Goal: Transaction & Acquisition: Subscribe to service/newsletter

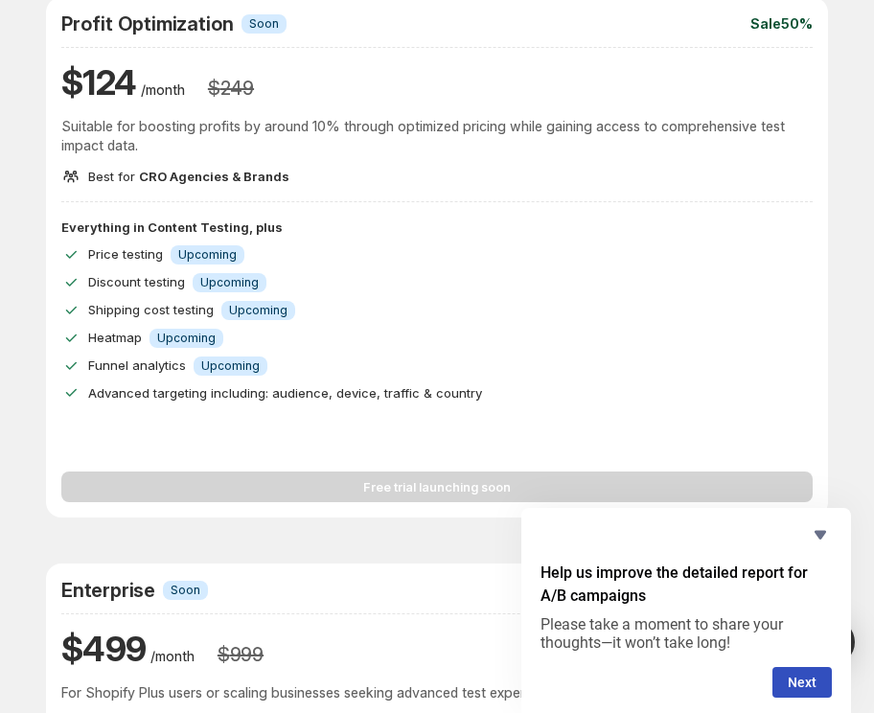
scroll to position [821, 0]
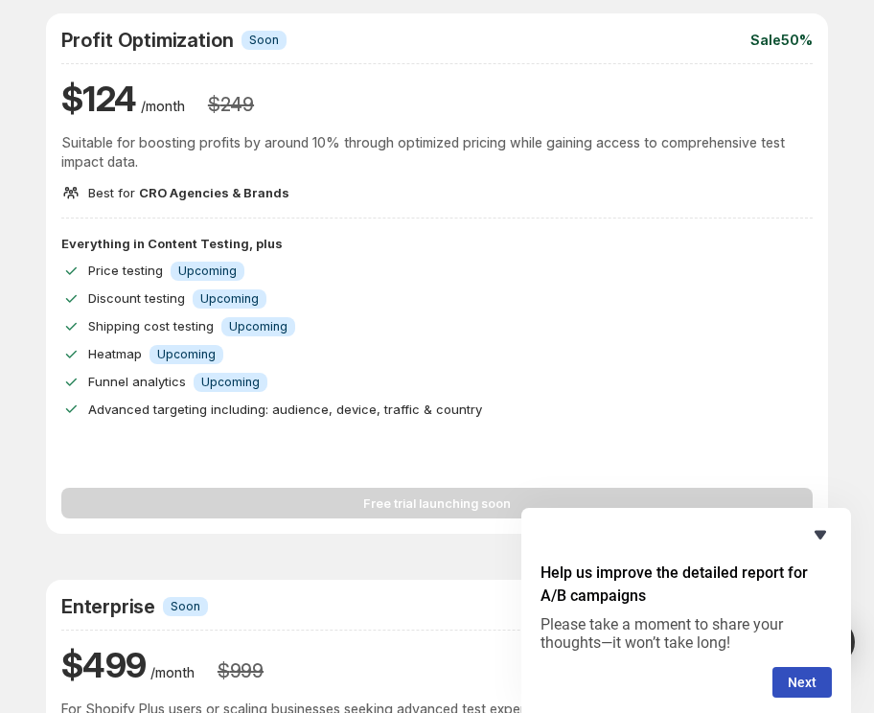
click at [818, 540] on icon "Hide survey" at bounding box center [820, 534] width 23 height 23
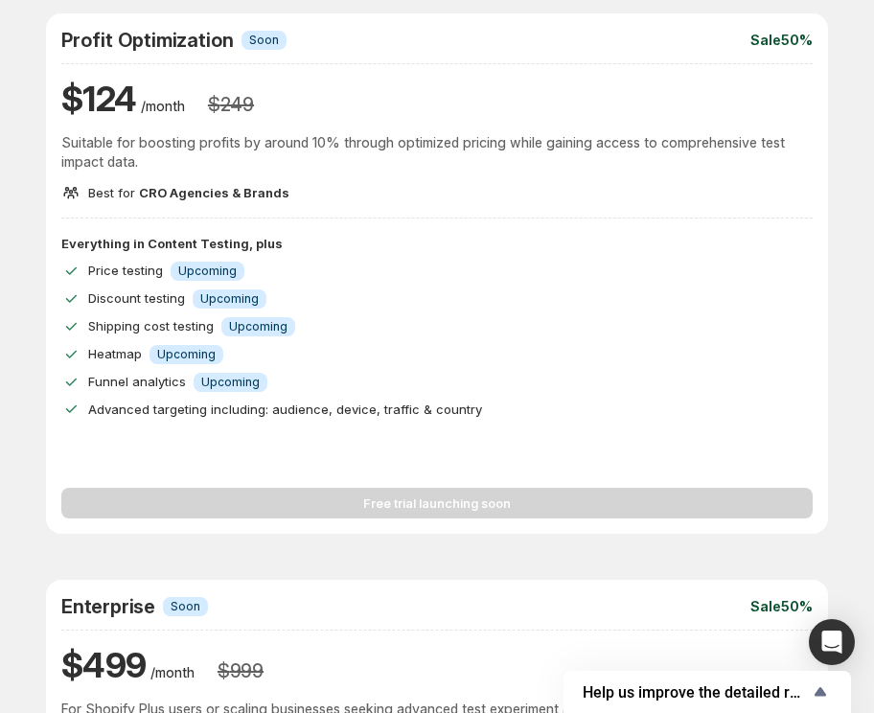
click at [473, 514] on div "Free trial launching soon" at bounding box center [437, 492] width 752 height 54
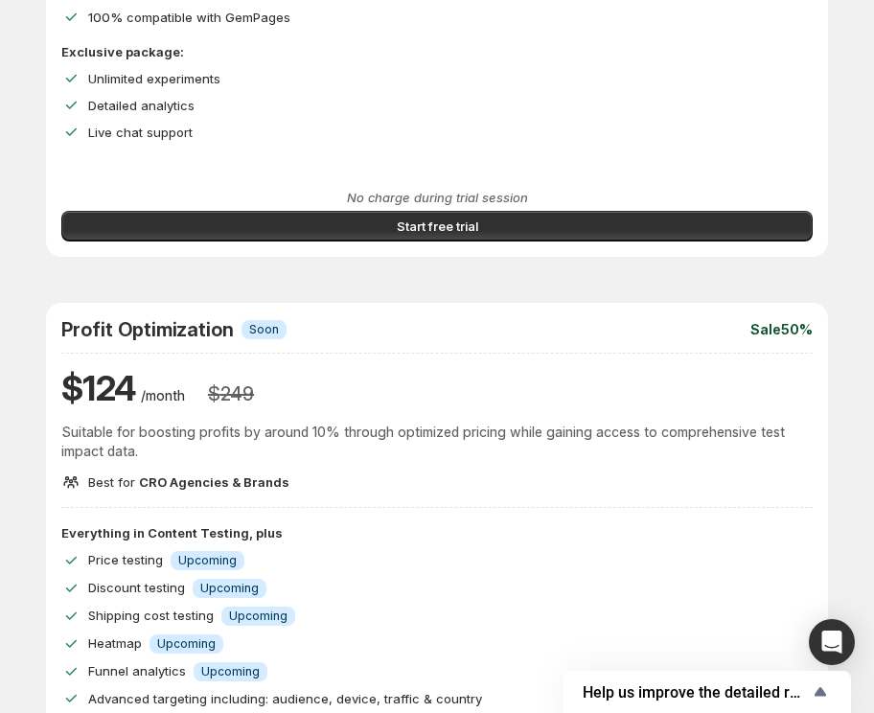
scroll to position [580, 0]
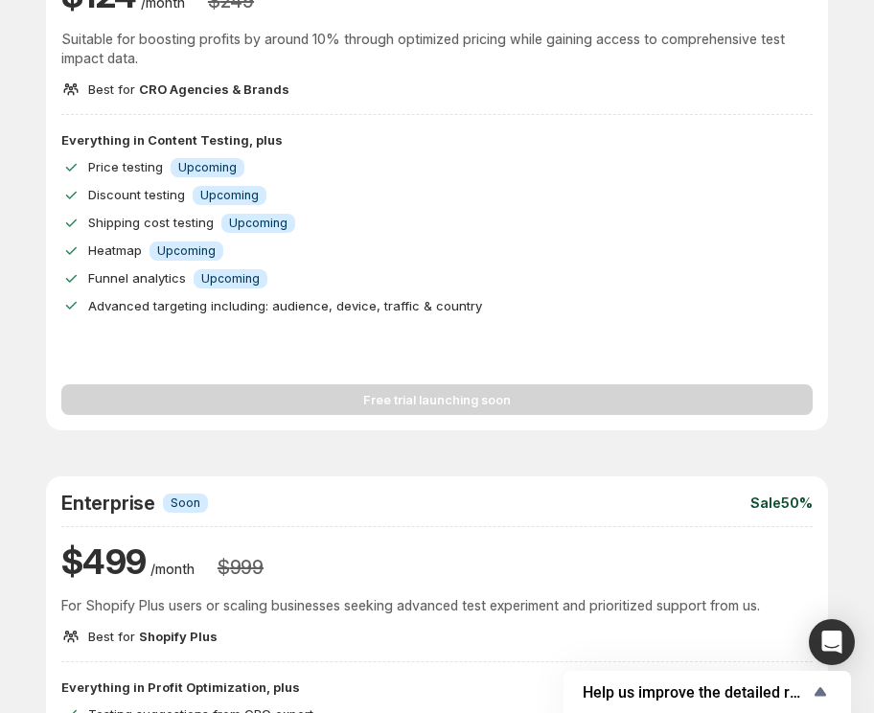
click at [267, 380] on div "Free trial launching soon" at bounding box center [437, 388] width 752 height 54
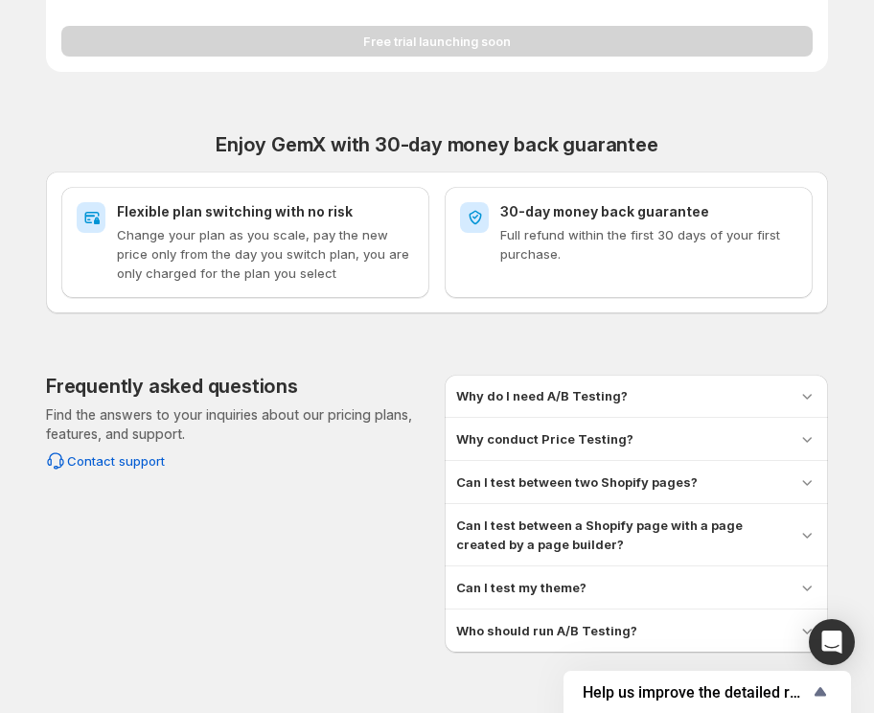
scroll to position [1758, 0]
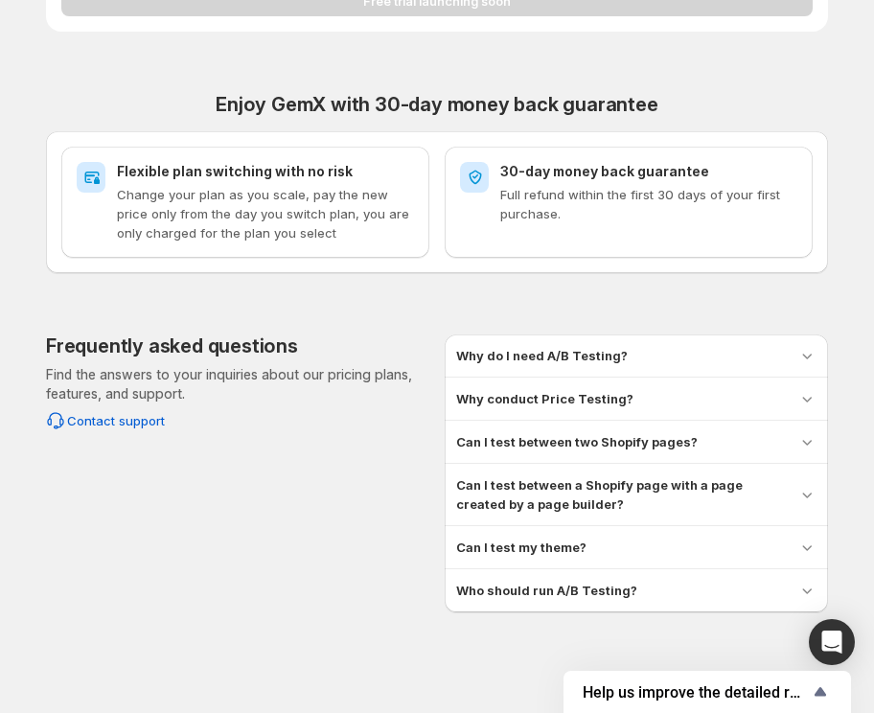
click at [531, 339] on div "Why do I need A/B Testing? A/B Testing allows you to compare different versions…" at bounding box center [636, 356] width 383 height 42
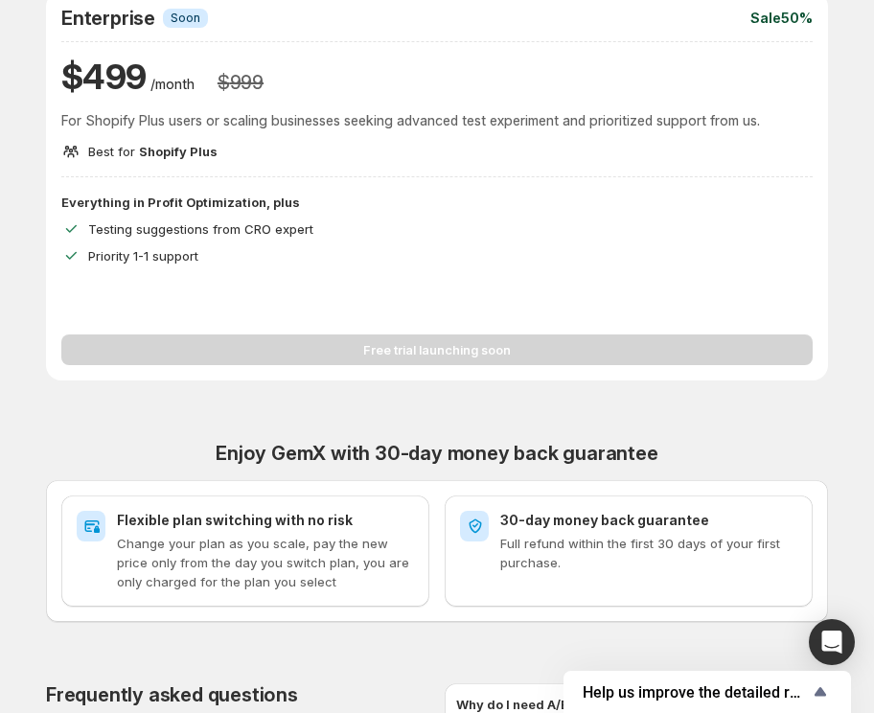
scroll to position [1710, 0]
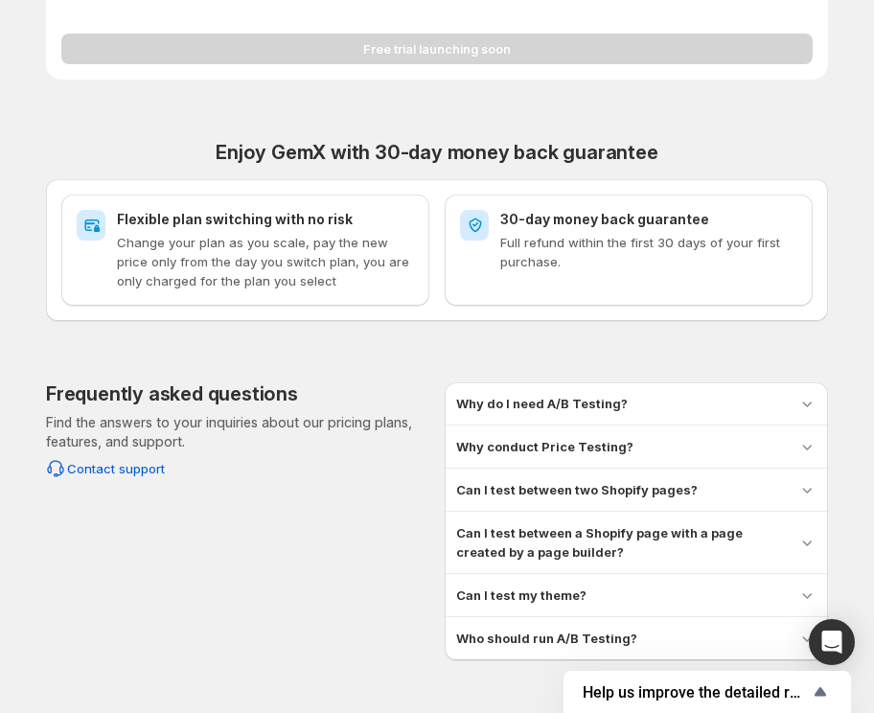
click at [526, 480] on h3 "Can I test between two Shopify pages?" at bounding box center [577, 489] width 242 height 19
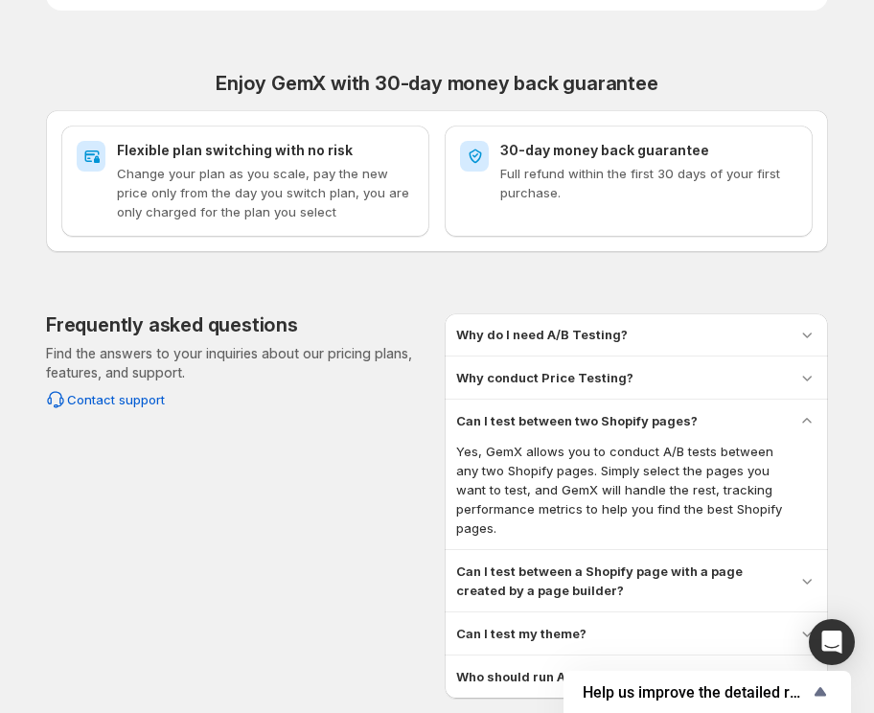
scroll to position [1809, 0]
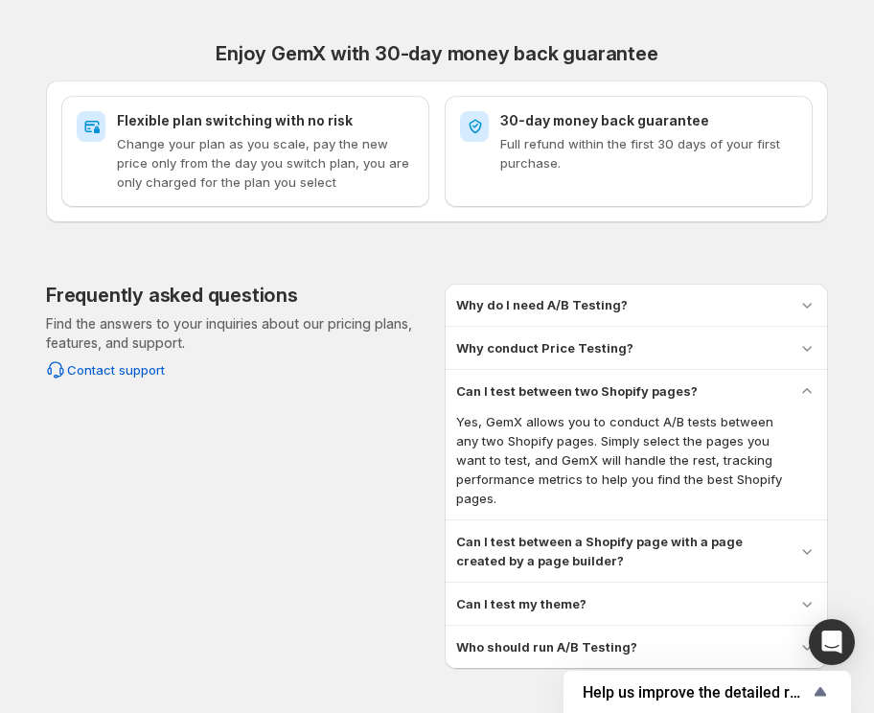
click at [521, 534] on h3 "Can I test between a Shopify page with a page created by a page builder?" at bounding box center [619, 551] width 326 height 38
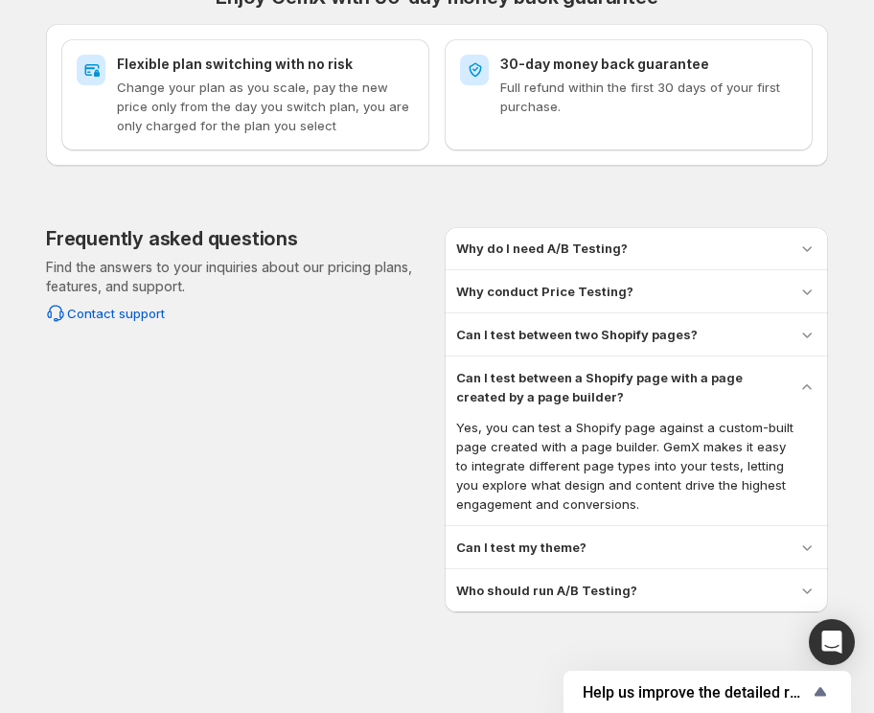
click at [521, 538] on h3 "Can I test my theme?" at bounding box center [521, 547] width 130 height 19
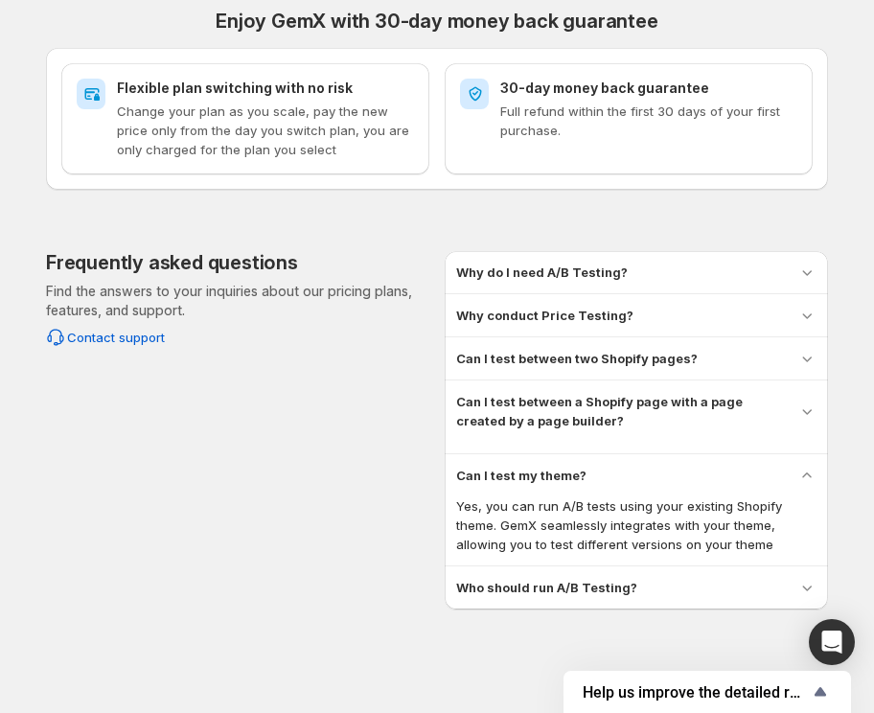
scroll to position [1827, 0]
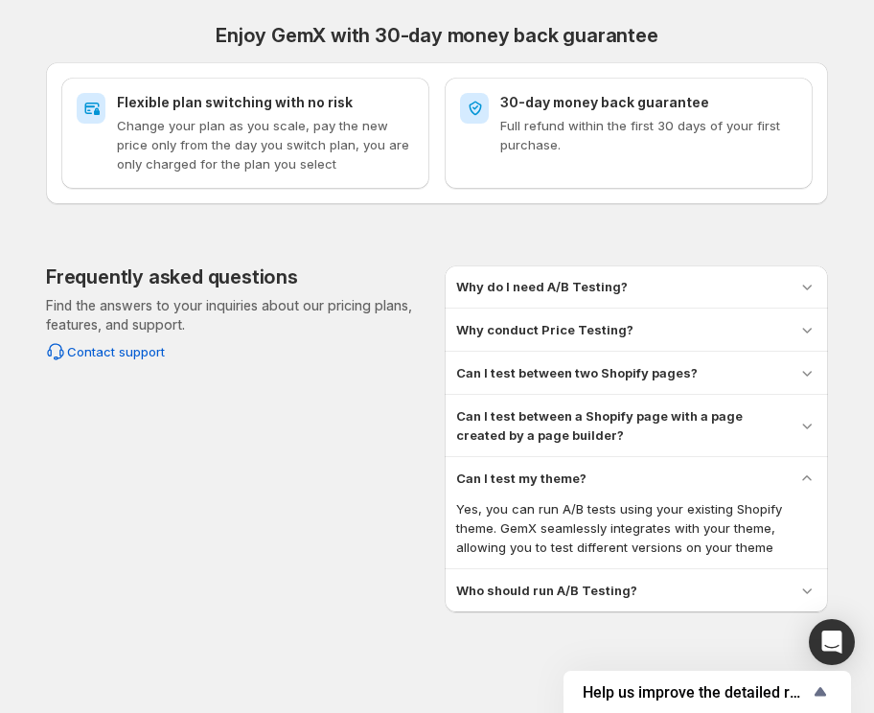
click at [522, 590] on h3 "Who should run A/B Testing?" at bounding box center [546, 590] width 181 height 19
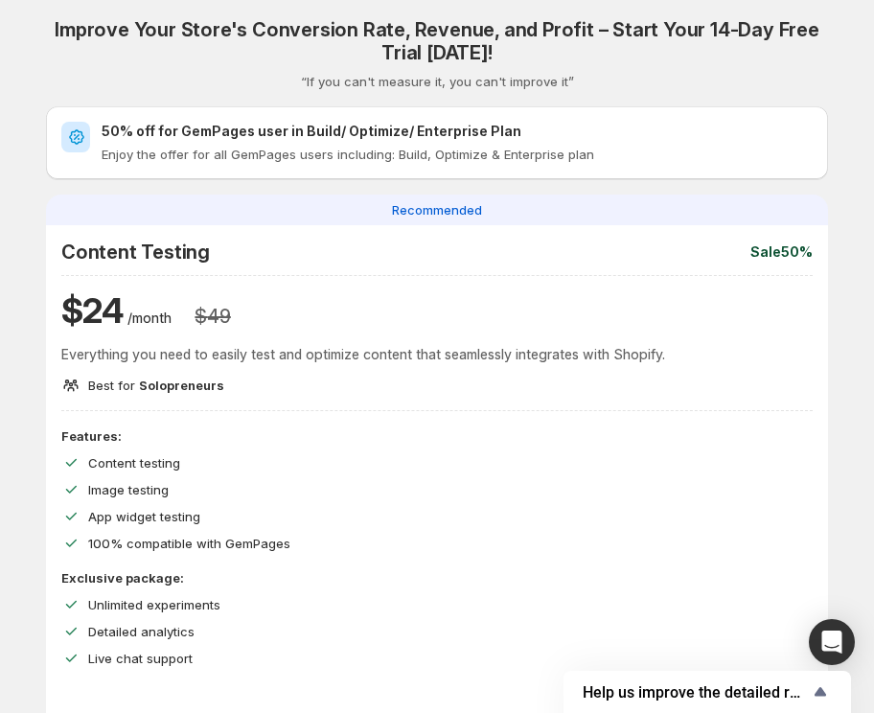
scroll to position [0, 0]
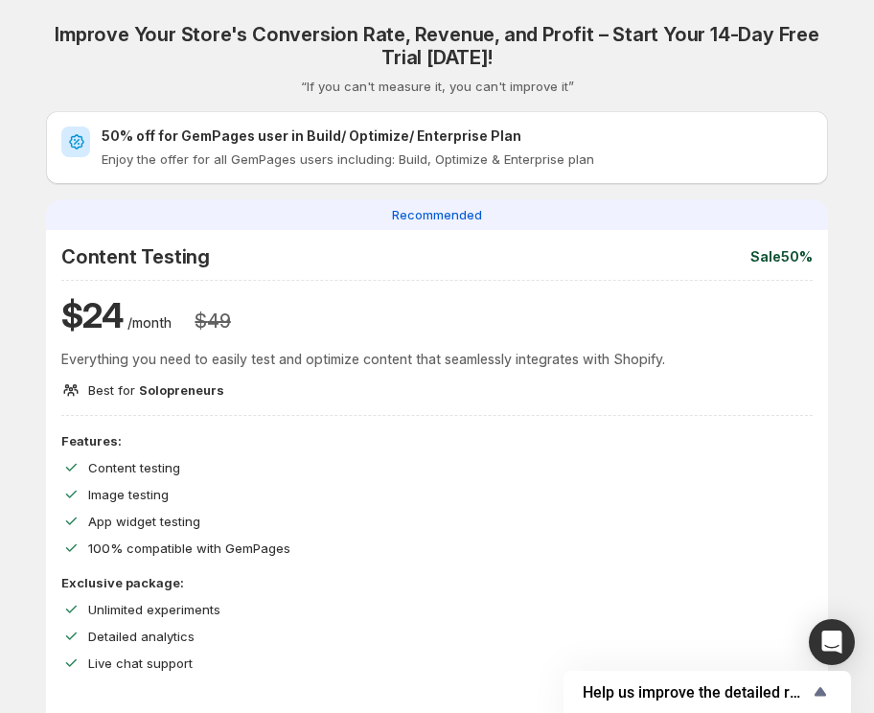
click at [434, 217] on span "Recommended" at bounding box center [437, 214] width 90 height 19
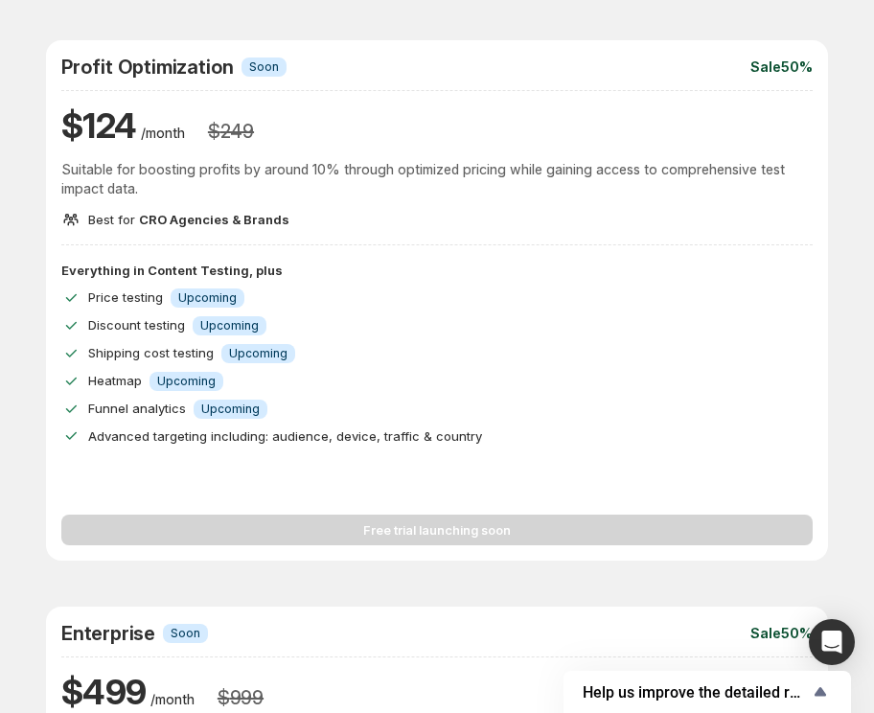
scroll to position [947, 0]
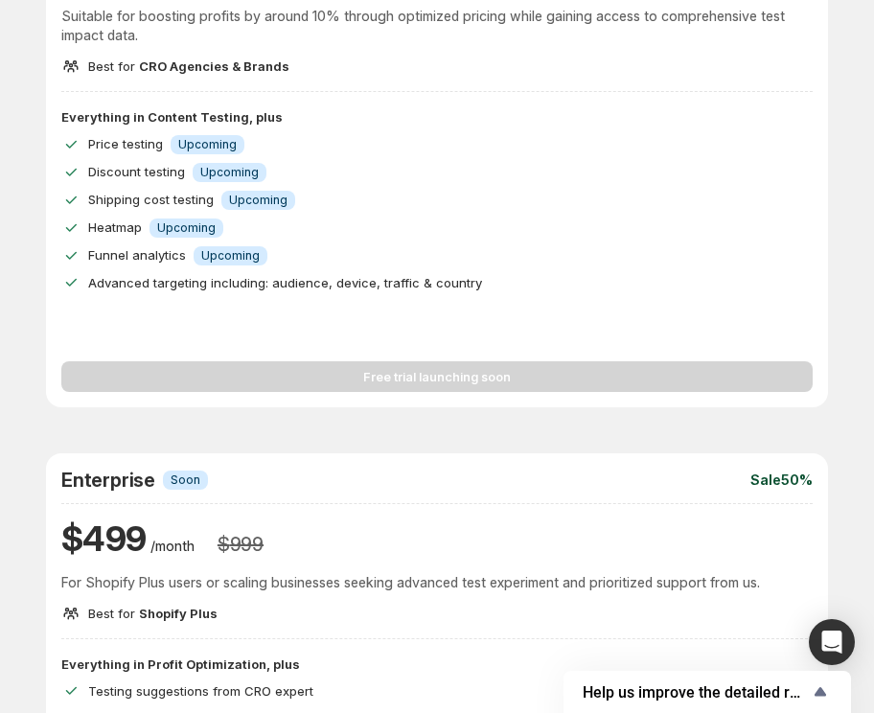
click at [450, 370] on div "Free trial launching soon" at bounding box center [437, 365] width 752 height 54
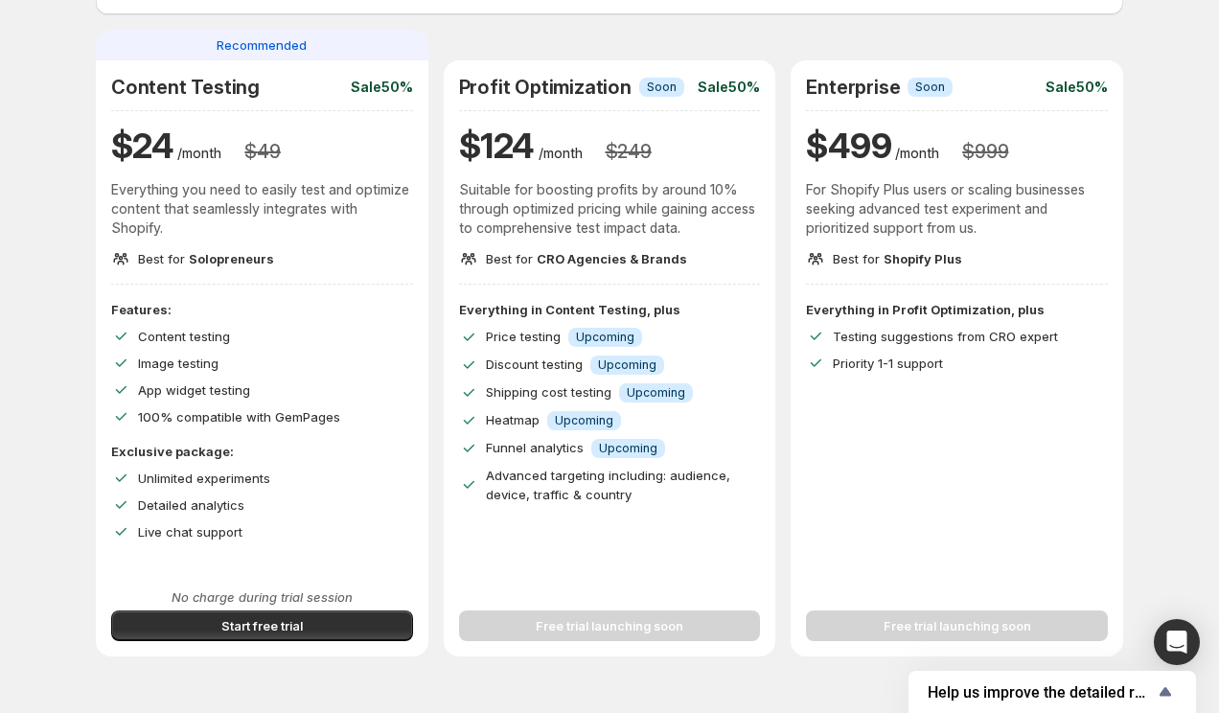
scroll to position [345, 0]
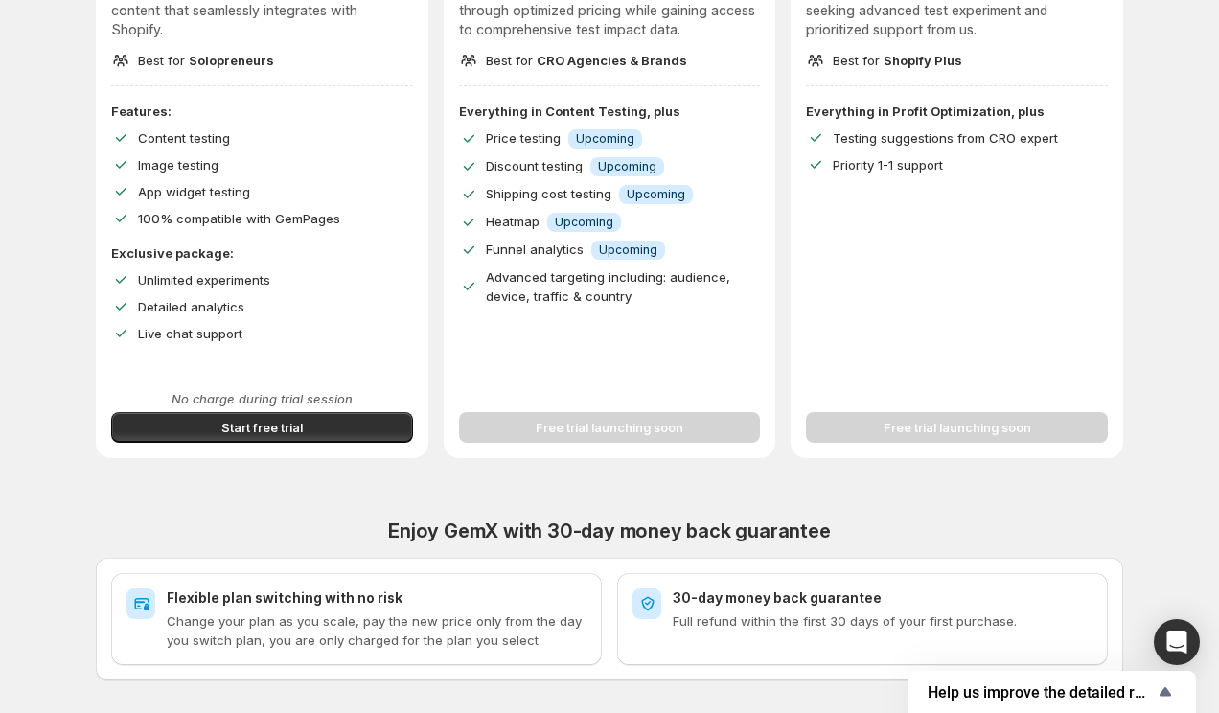
click at [549, 434] on div "Free trial launching soon" at bounding box center [610, 416] width 302 height 54
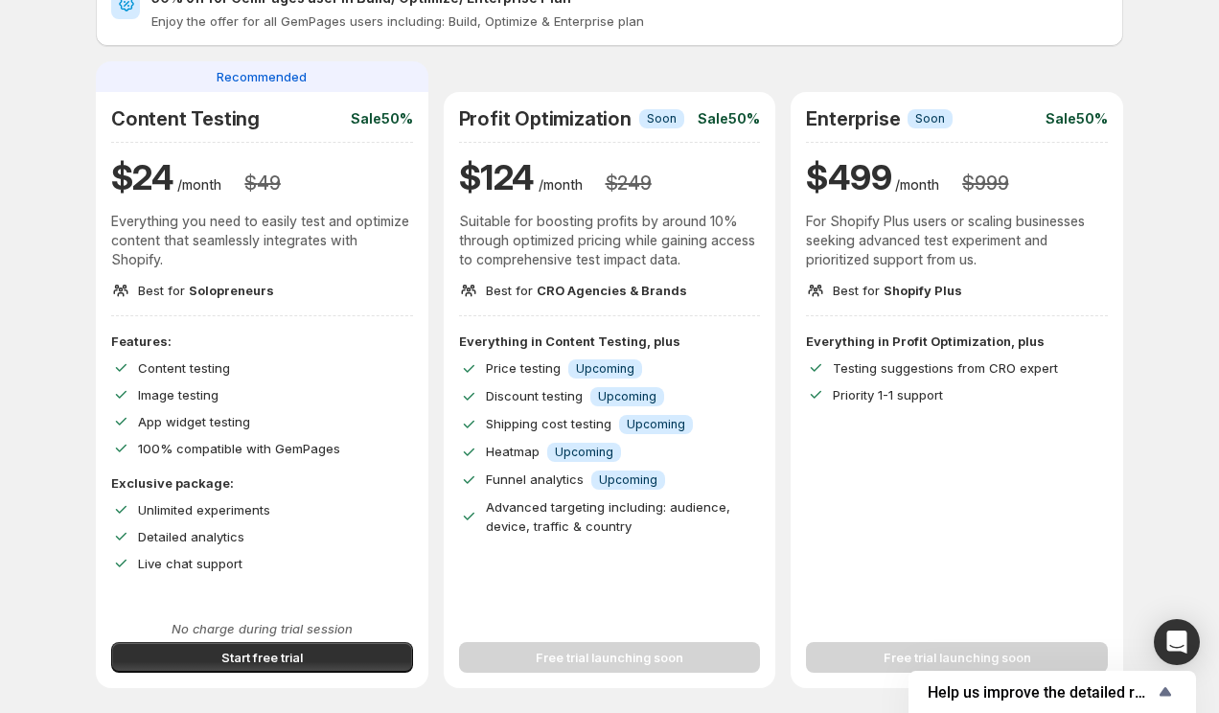
scroll to position [132, 0]
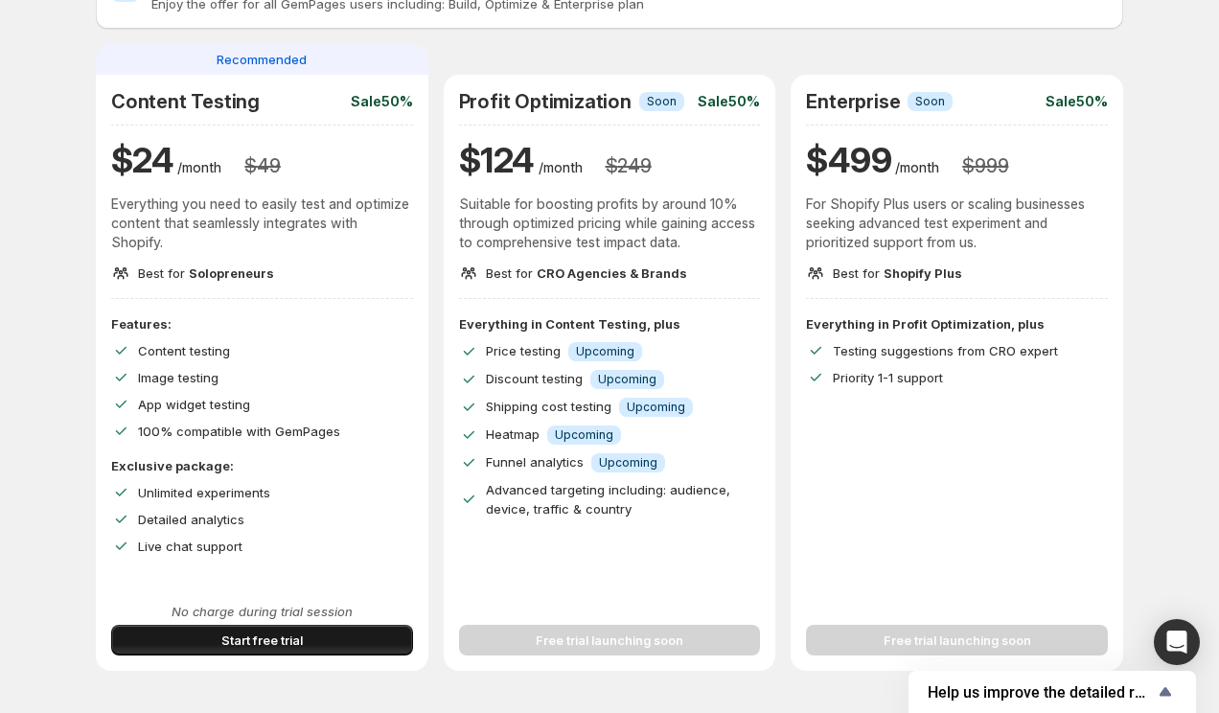
click at [301, 637] on span "Start free trial" at bounding box center [261, 640] width 81 height 19
